Goal: Find specific fact: Find specific fact

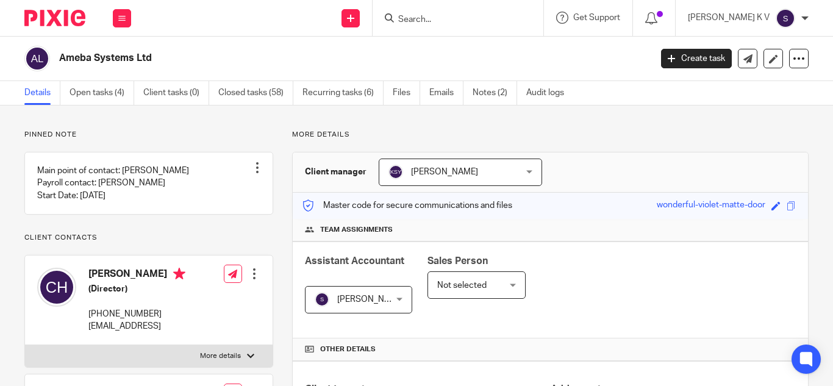
scroll to position [185, 0]
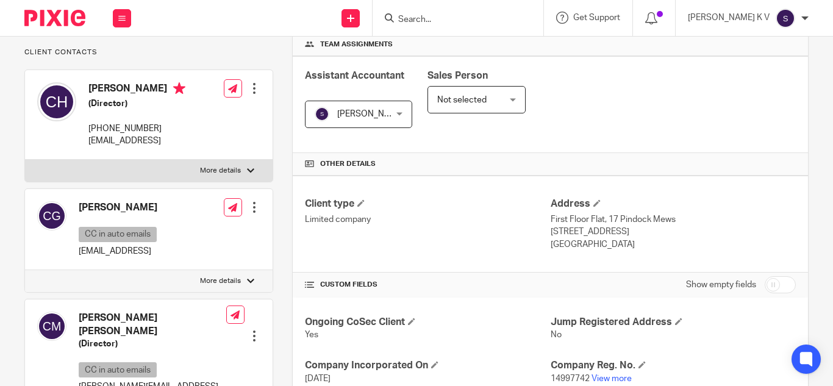
click at [481, 21] on input "Search" at bounding box center [452, 20] width 110 height 11
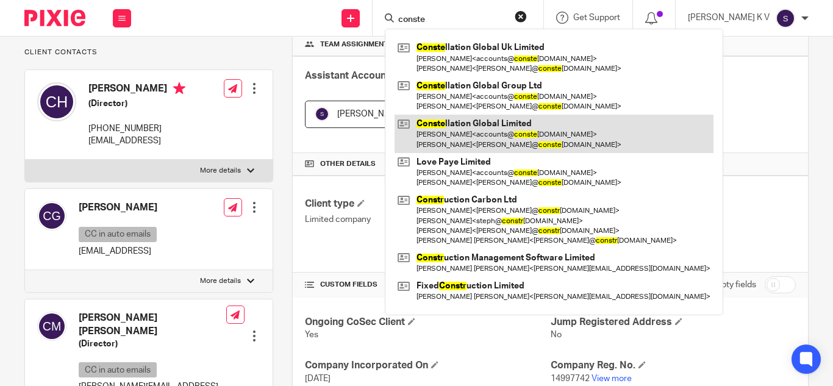
type input "conste"
click at [543, 132] on link at bounding box center [554, 134] width 319 height 38
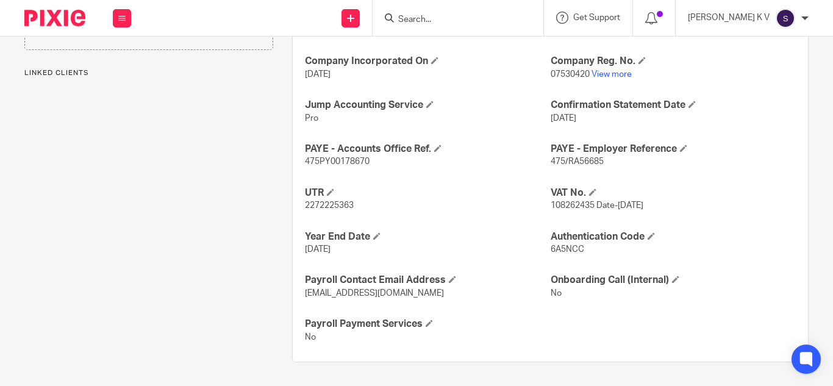
scroll to position [490, 0]
drag, startPoint x: 546, startPoint y: 202, endPoint x: 584, endPoint y: 199, distance: 37.3
click at [587, 203] on span "108262435 Date-[DATE]" at bounding box center [597, 205] width 93 height 9
copy span "108262435"
